Goal: Information Seeking & Learning: Learn about a topic

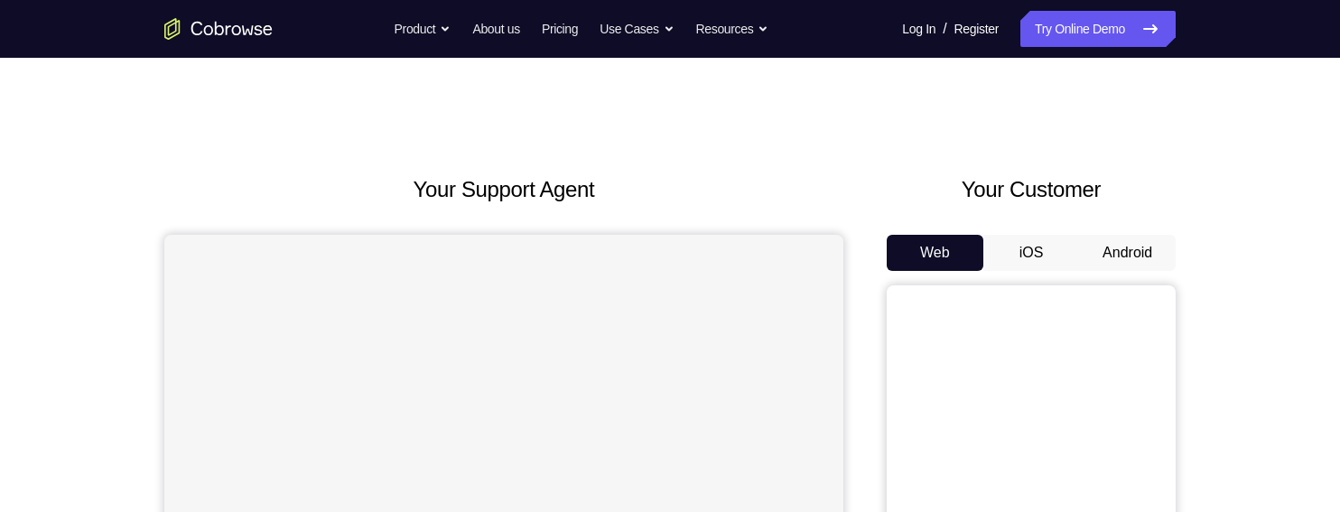
click at [1143, 259] on button "Android" at bounding box center [1127, 253] width 97 height 36
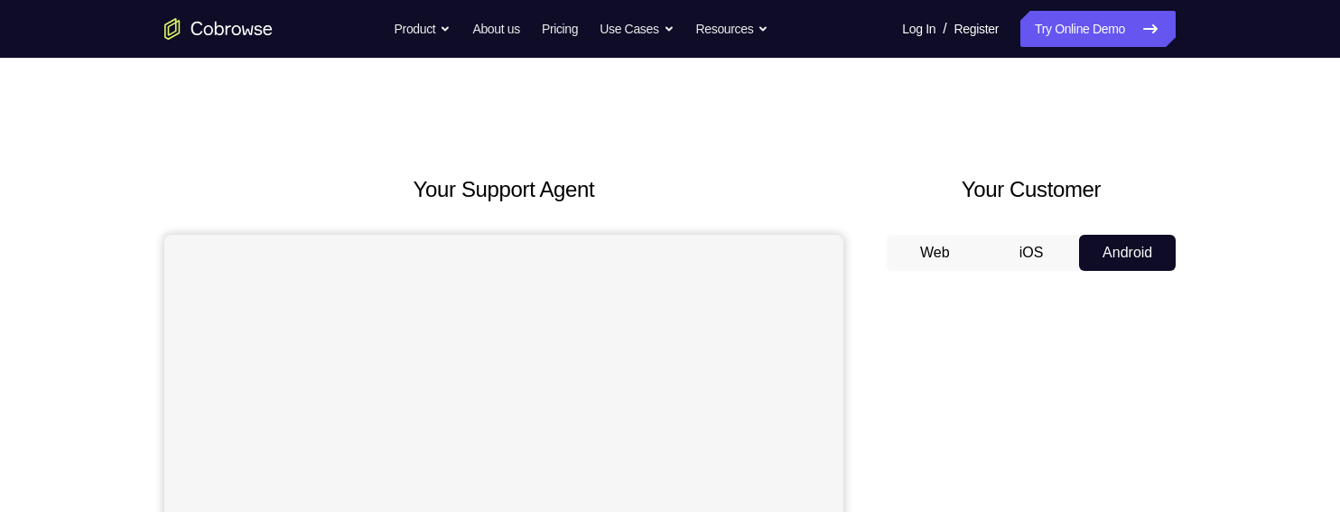
click at [941, 238] on button "Web" at bounding box center [935, 253] width 97 height 36
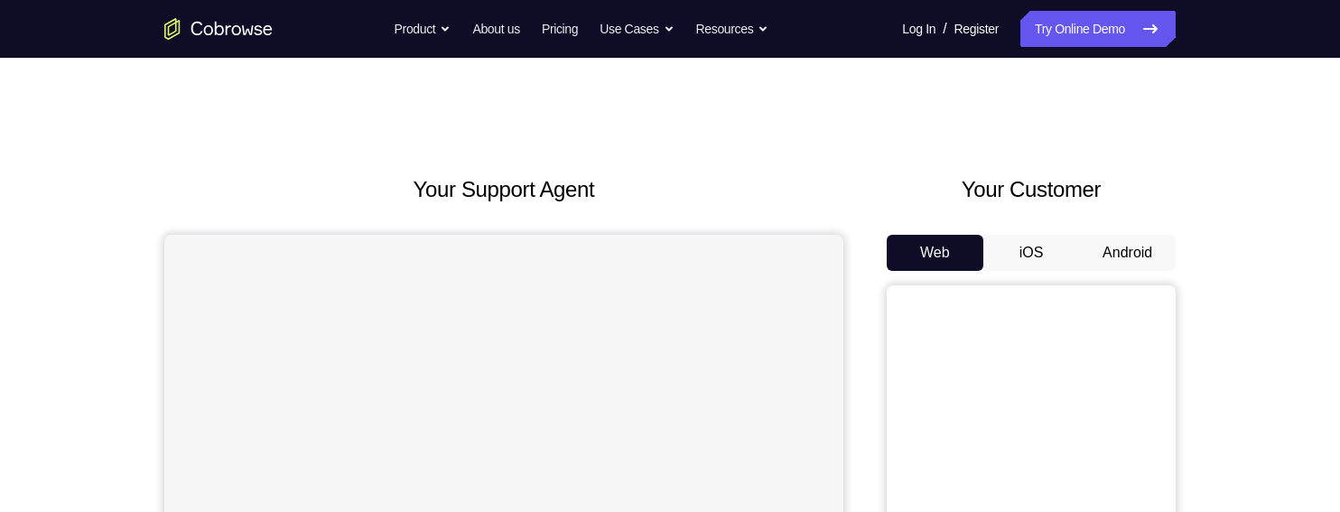
click at [1125, 261] on button "Android" at bounding box center [1127, 253] width 97 height 36
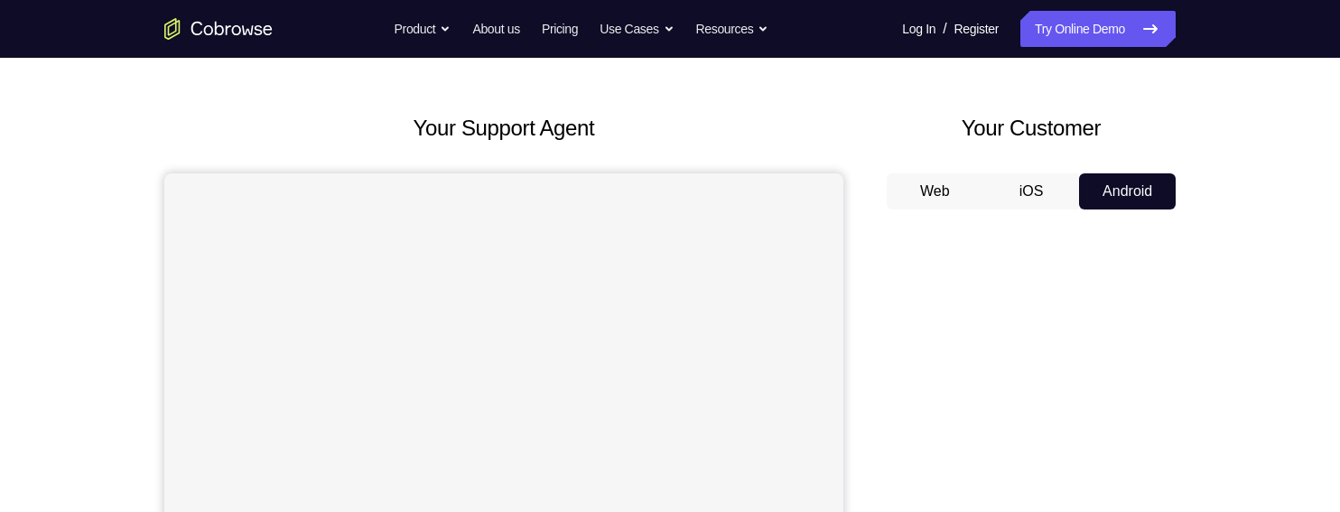
scroll to position [64, 0]
click at [949, 181] on button "Web" at bounding box center [935, 189] width 97 height 36
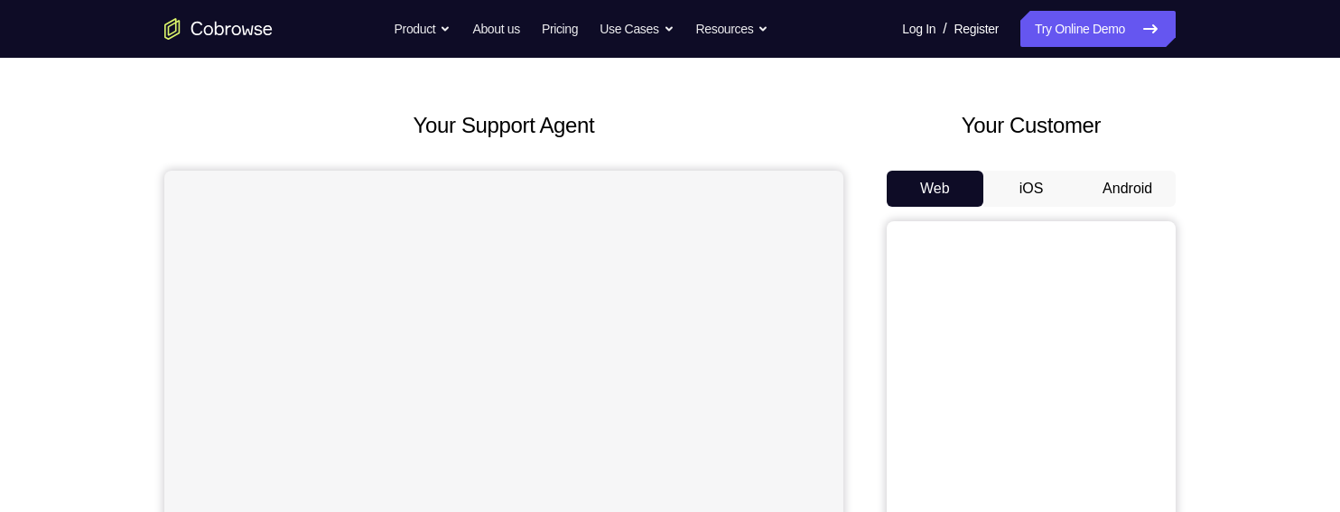
scroll to position [0, 0]
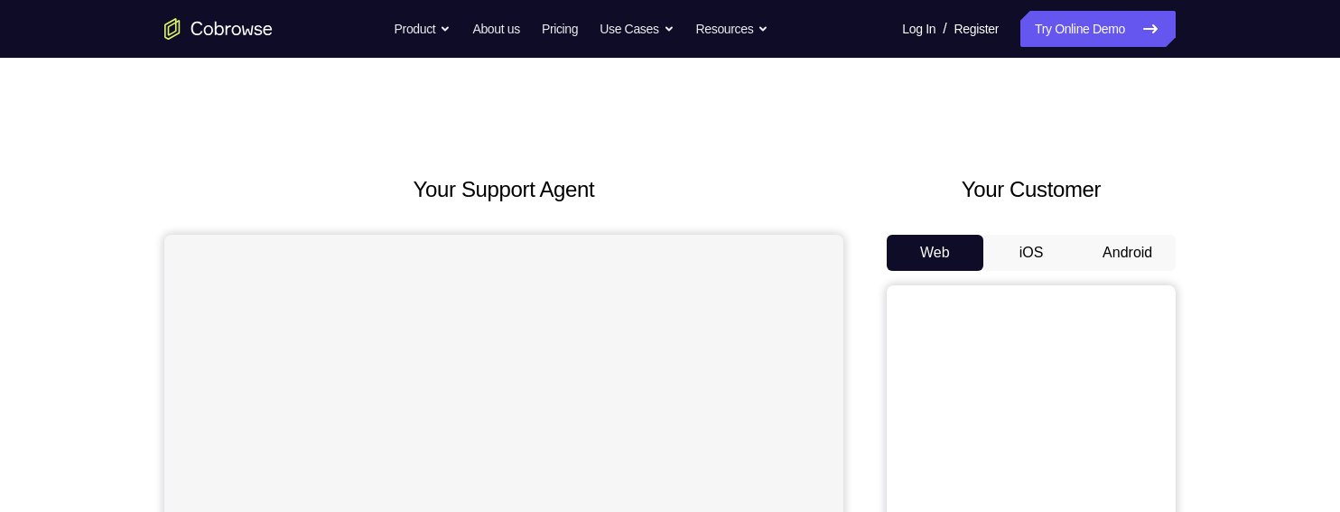
click at [1129, 255] on button "Android" at bounding box center [1127, 253] width 97 height 36
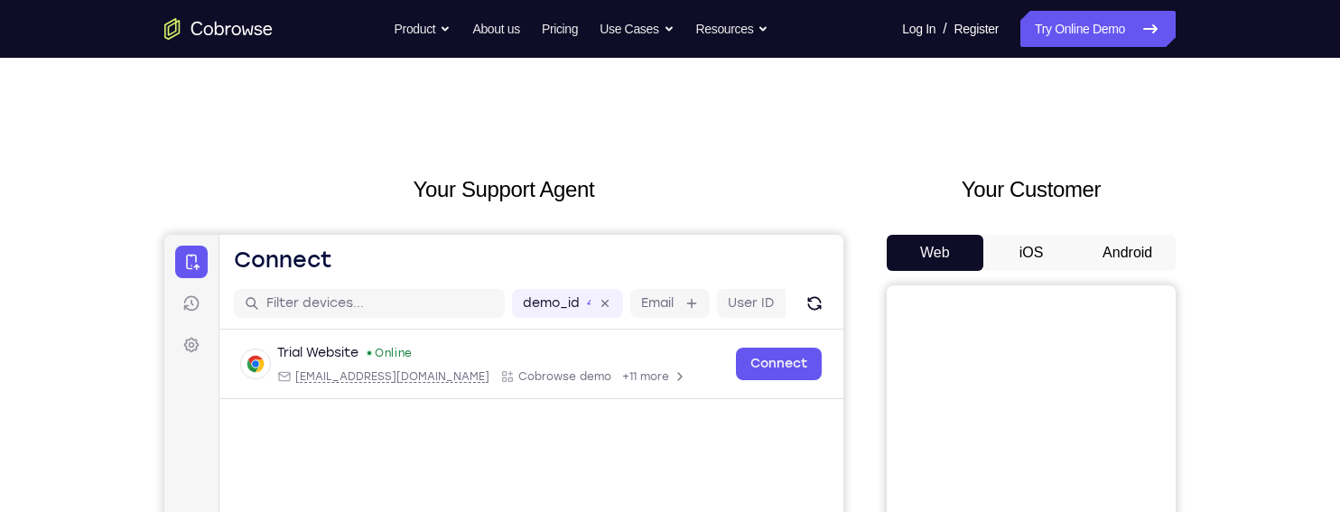
click at [1122, 247] on button "Android" at bounding box center [1127, 253] width 97 height 36
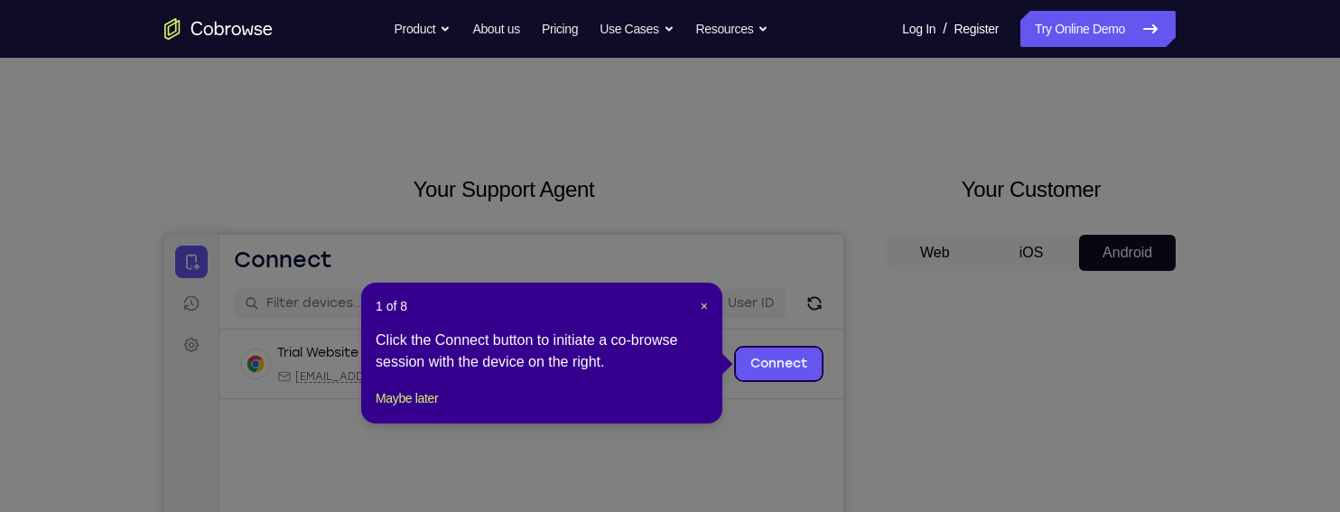
click at [709, 311] on div "1 of 8 × Click the Connect button to initiate a co-browse session with the devi…" at bounding box center [541, 353] width 361 height 141
click at [705, 311] on span "×" at bounding box center [704, 306] width 7 height 14
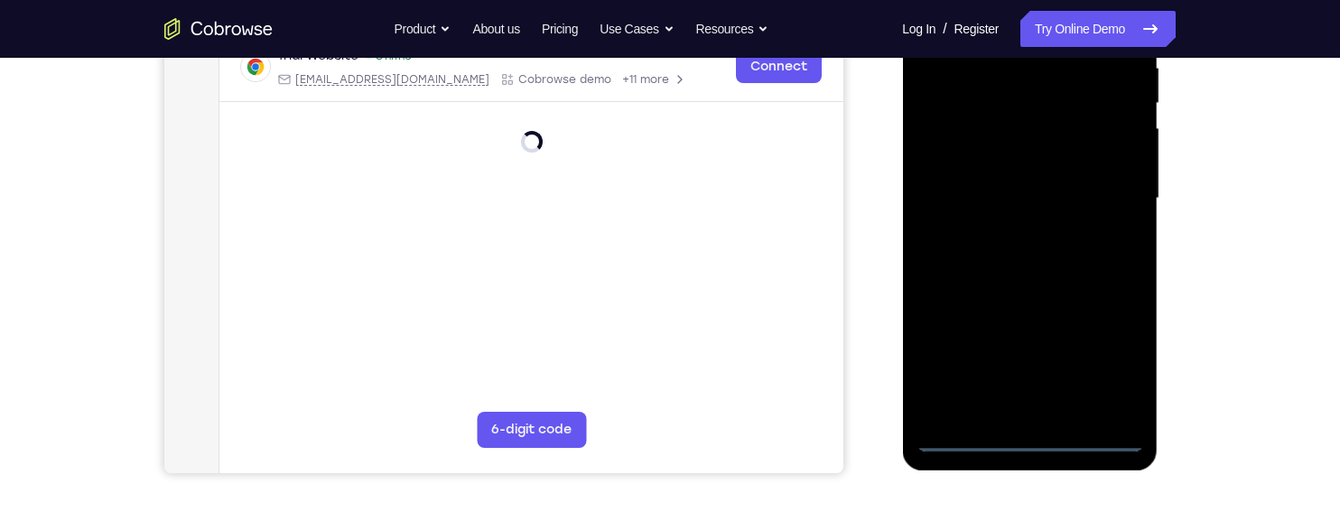
scroll to position [365, 0]
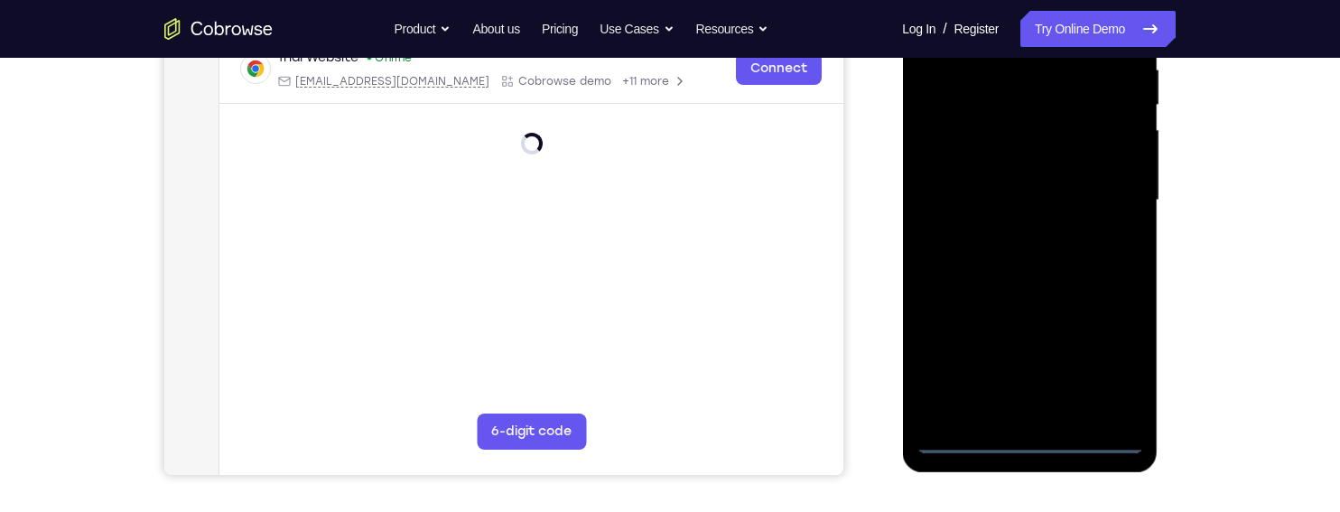
click at [1029, 441] on div at bounding box center [1028, 201] width 227 height 506
click at [1103, 359] on div at bounding box center [1028, 201] width 227 height 506
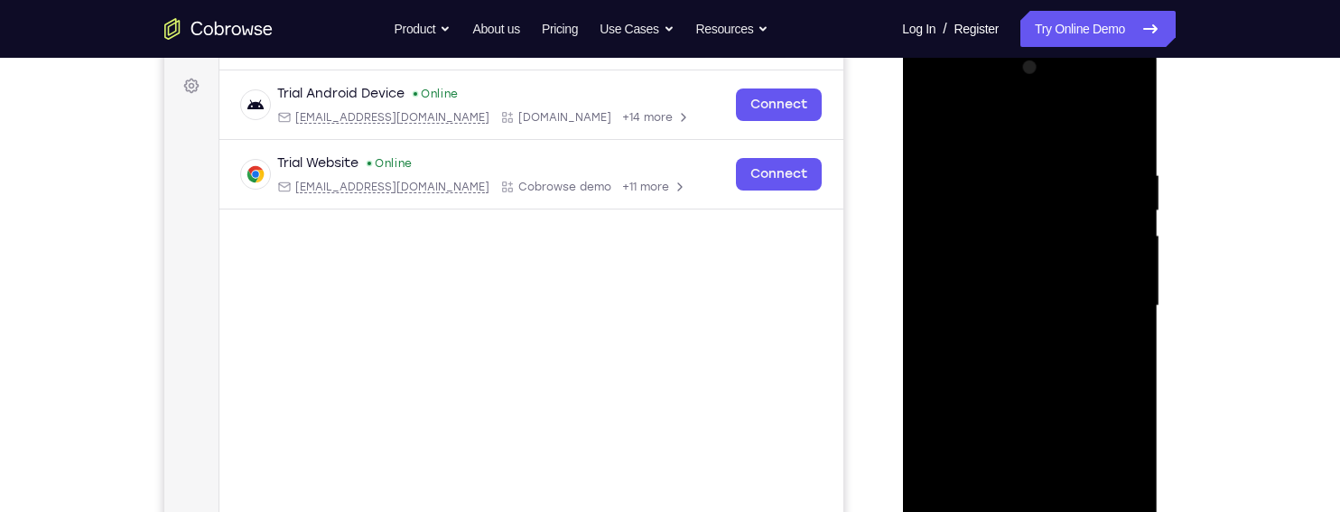
scroll to position [249, 0]
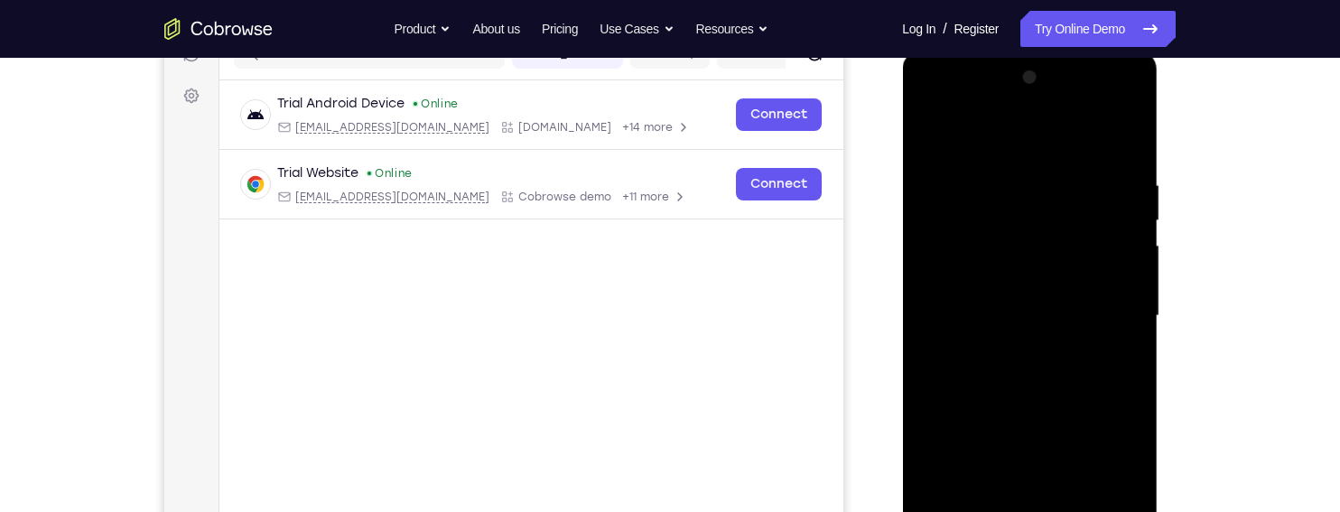
click at [1050, 144] on div at bounding box center [1028, 316] width 227 height 506
click at [1107, 308] on div at bounding box center [1028, 316] width 227 height 506
click at [1007, 356] on div at bounding box center [1028, 316] width 227 height 506
click at [1018, 307] on div at bounding box center [1028, 316] width 227 height 506
click at [1001, 280] on div at bounding box center [1028, 316] width 227 height 506
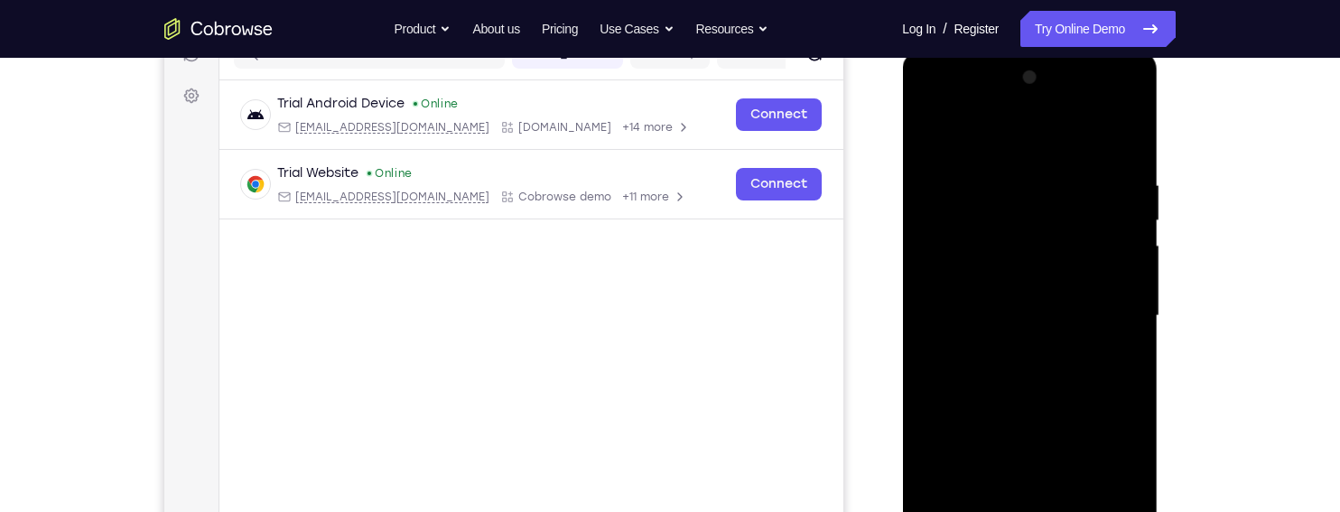
click at [1093, 319] on div at bounding box center [1028, 316] width 227 height 506
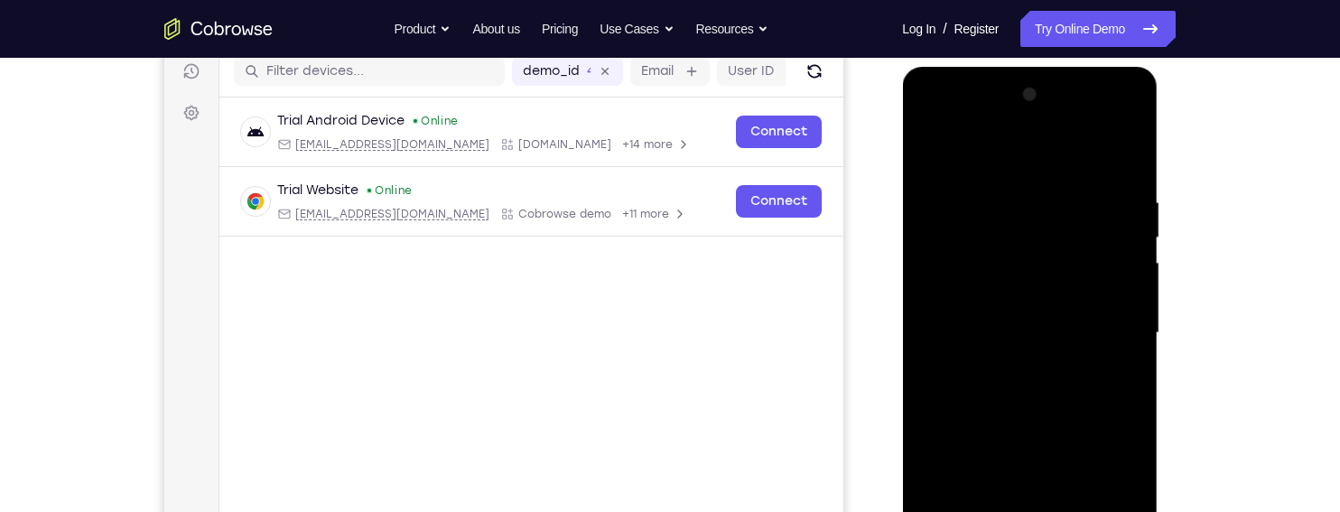
scroll to position [234, 0]
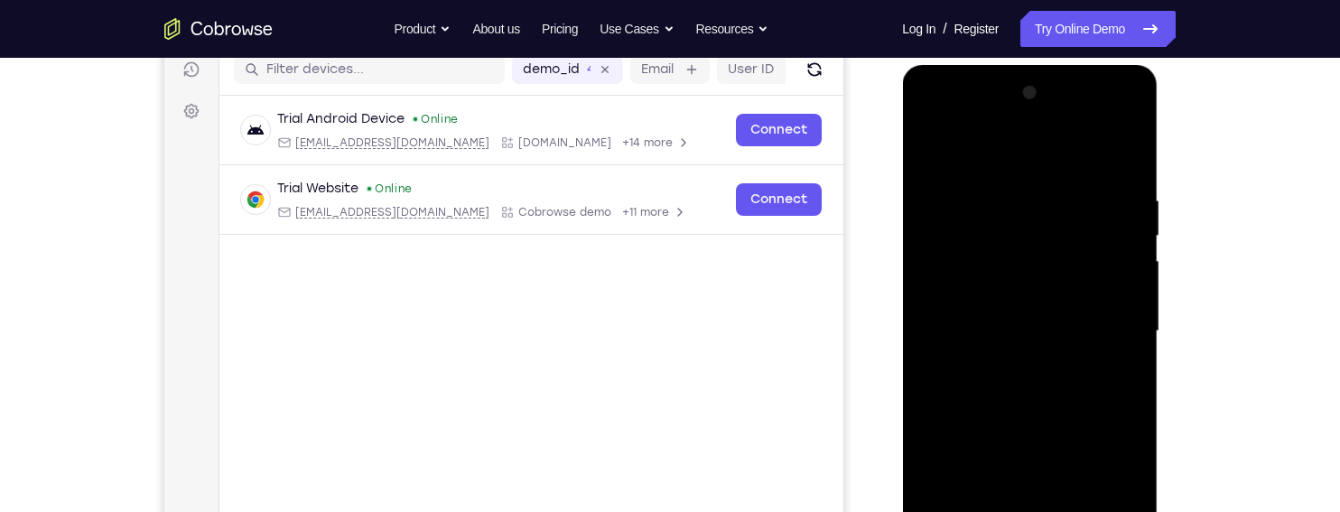
click at [1043, 441] on div at bounding box center [1028, 332] width 227 height 506
drag, startPoint x: 1007, startPoint y: 149, endPoint x: 1315, endPoint y: 183, distance: 309.7
click at [1159, 183] on html "Online web based iOS Simulators and Android Emulators. Run iPhone, iPad, Mobile…" at bounding box center [1030, 336] width 257 height 542
click at [933, 154] on div at bounding box center [1028, 332] width 227 height 506
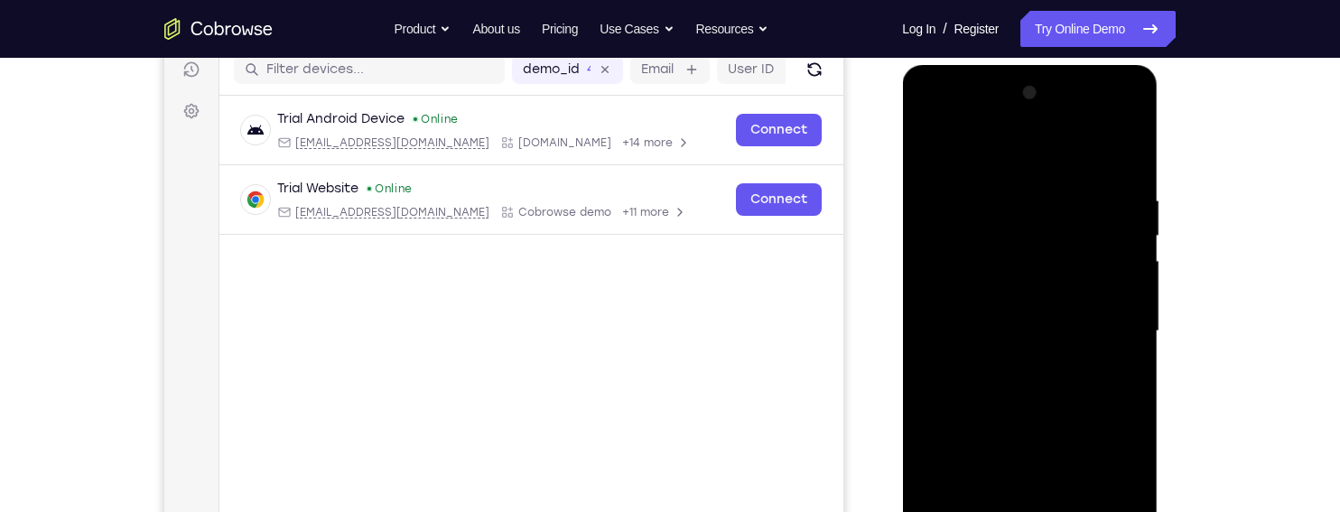
click at [1104, 120] on div at bounding box center [1028, 332] width 227 height 506
click at [972, 155] on div at bounding box center [1028, 332] width 227 height 506
click at [1105, 127] on div at bounding box center [1028, 332] width 227 height 506
click at [959, 127] on div at bounding box center [1028, 332] width 227 height 506
click at [1045, 233] on div at bounding box center [1028, 332] width 227 height 506
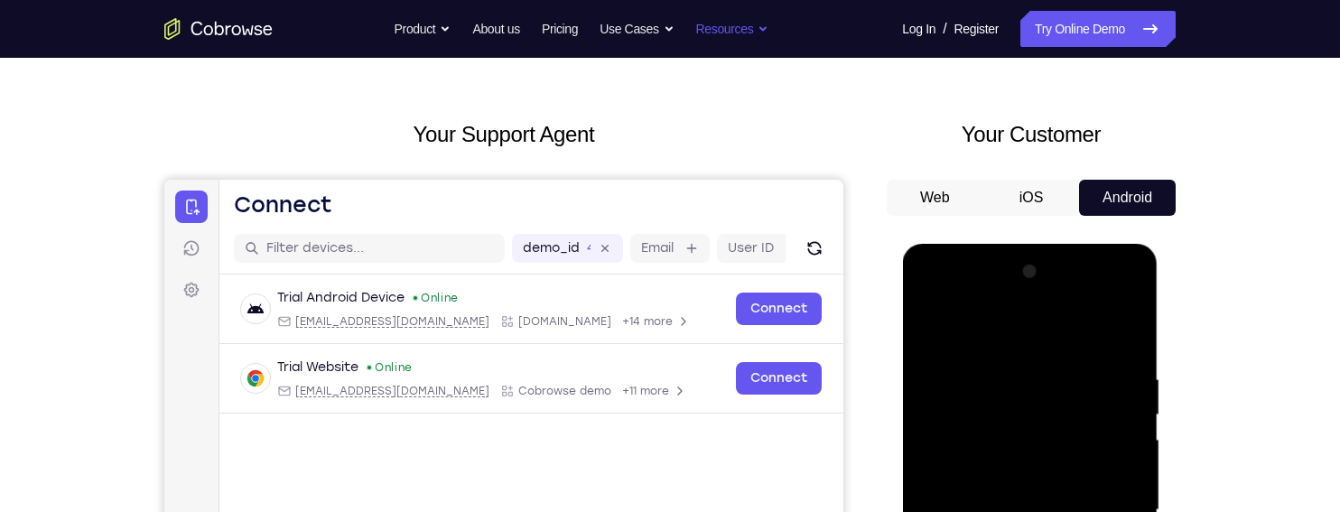
scroll to position [0, 0]
